Goal: Go to known website: Access a specific website the user already knows

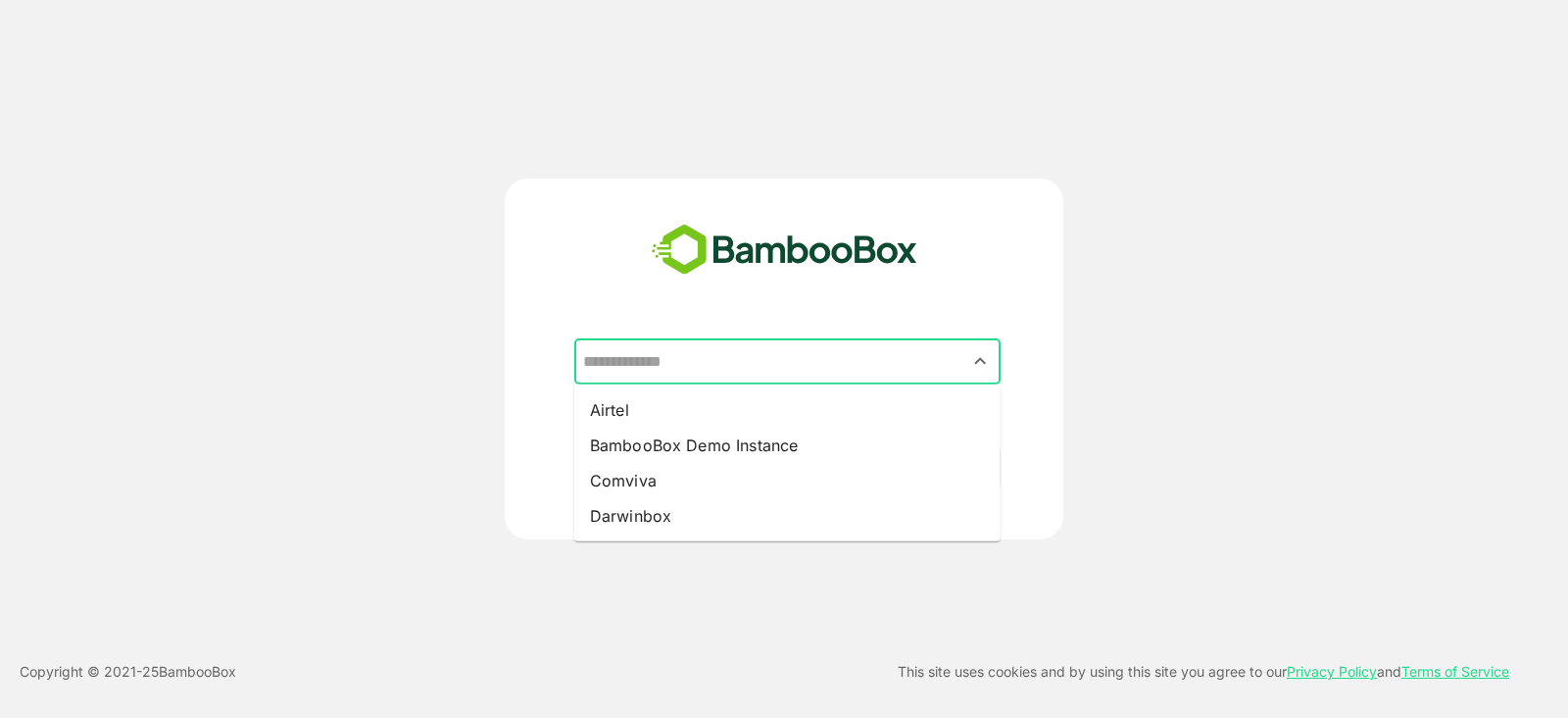
click at [681, 379] on input "text" at bounding box center [787, 361] width 419 height 37
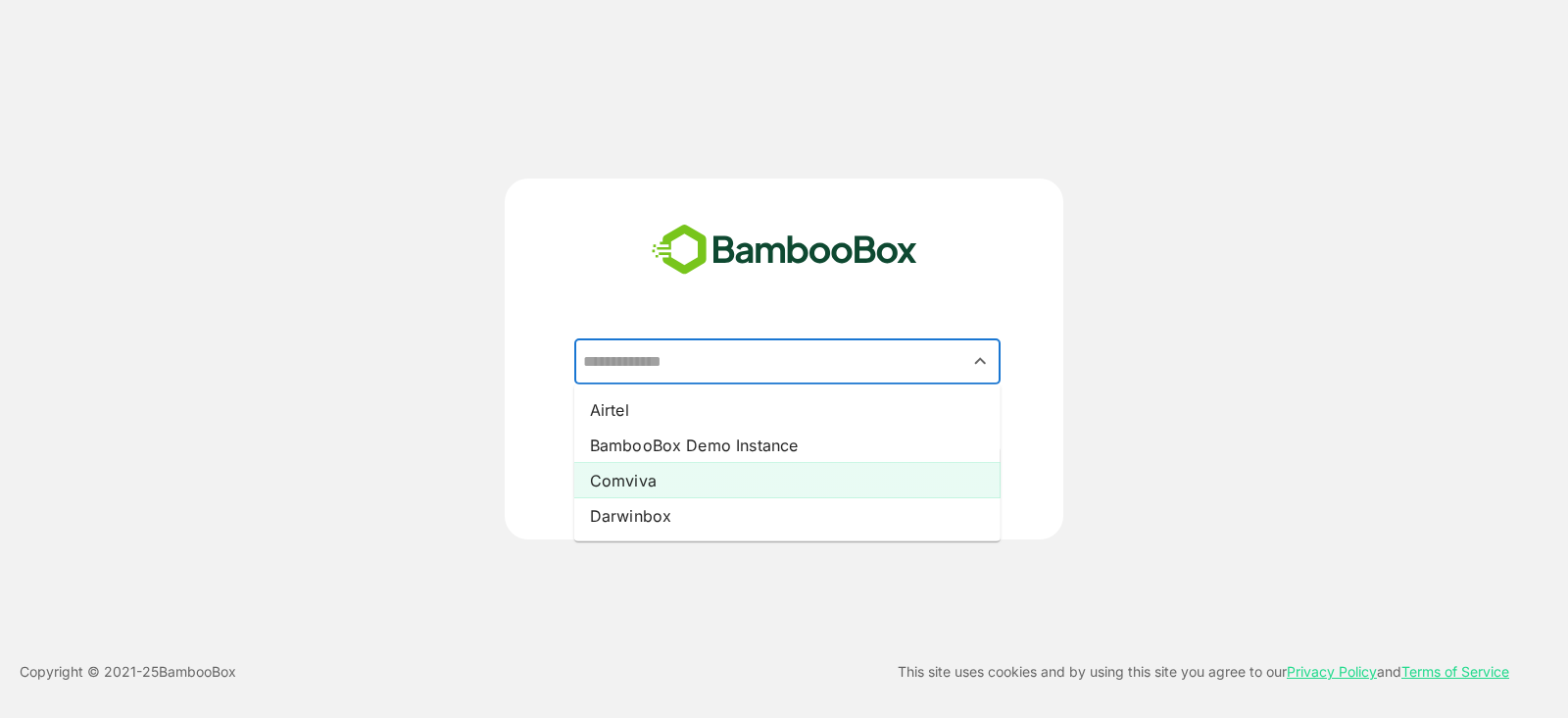
click at [657, 465] on li "Comviva" at bounding box center [787, 479] width 427 height 35
type input "*******"
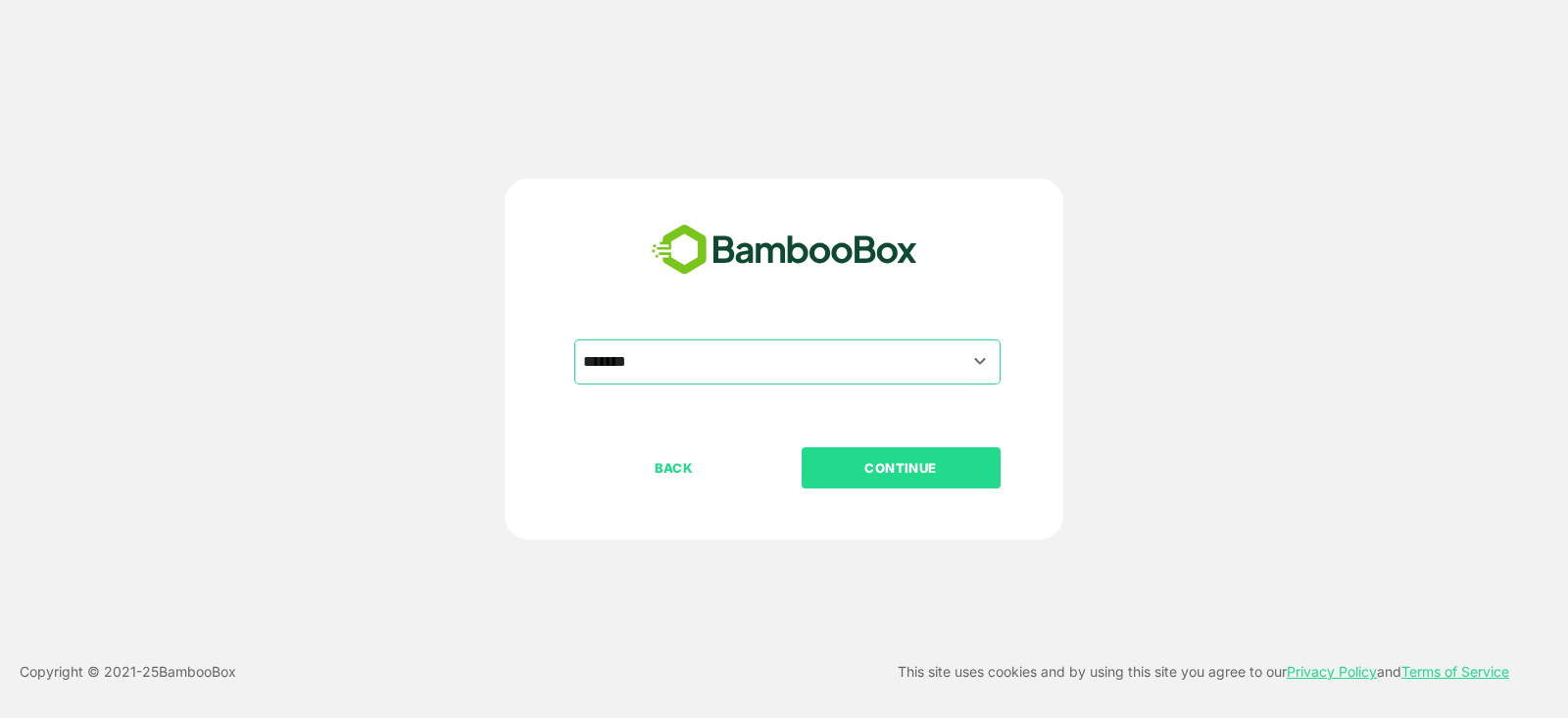
click at [896, 452] on button "CONTINUE" at bounding box center [901, 467] width 199 height 41
